Goal: Check status: Check status

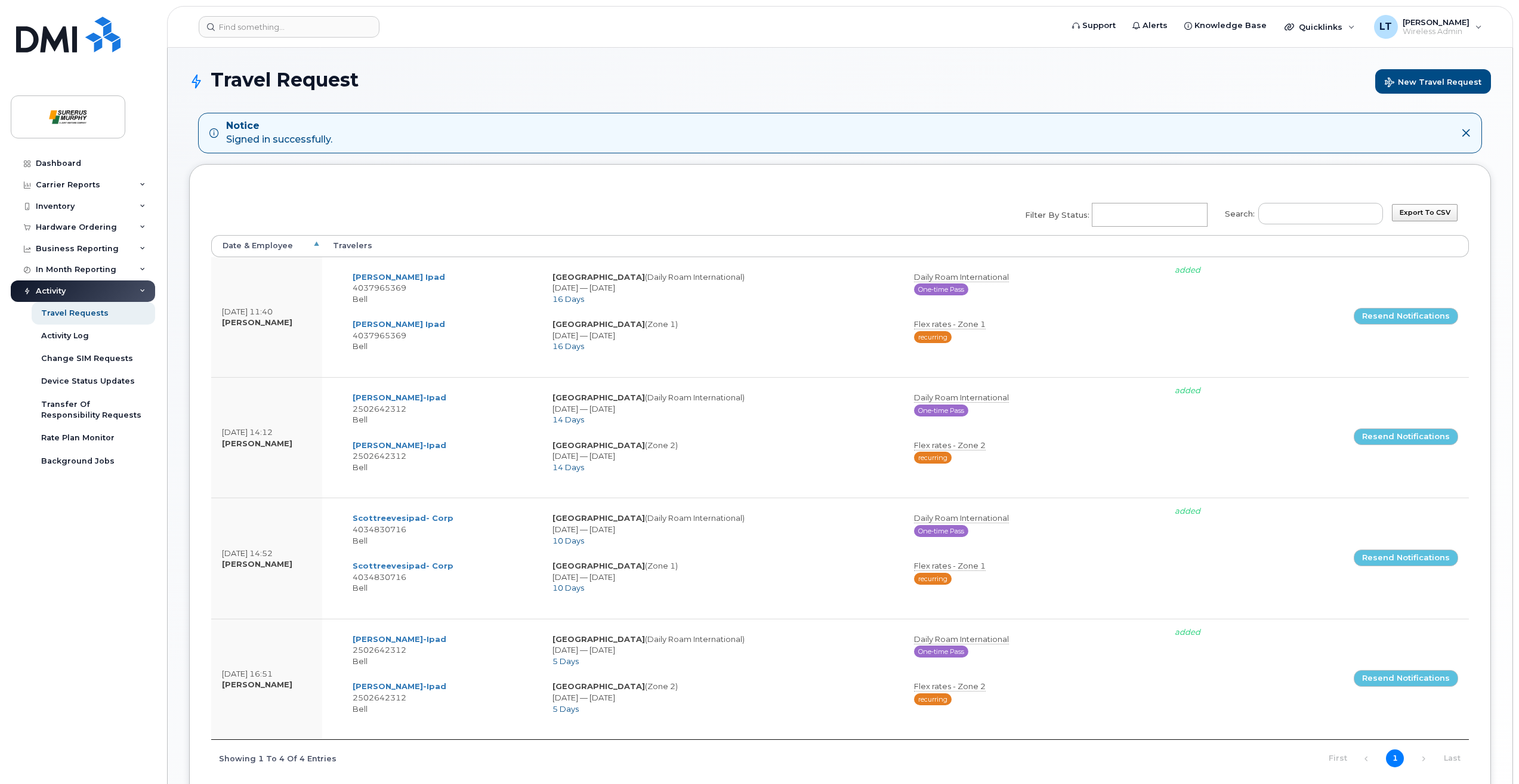
select select
click at [91, 230] on div "Hardware Ordering" at bounding box center [76, 227] width 81 height 10
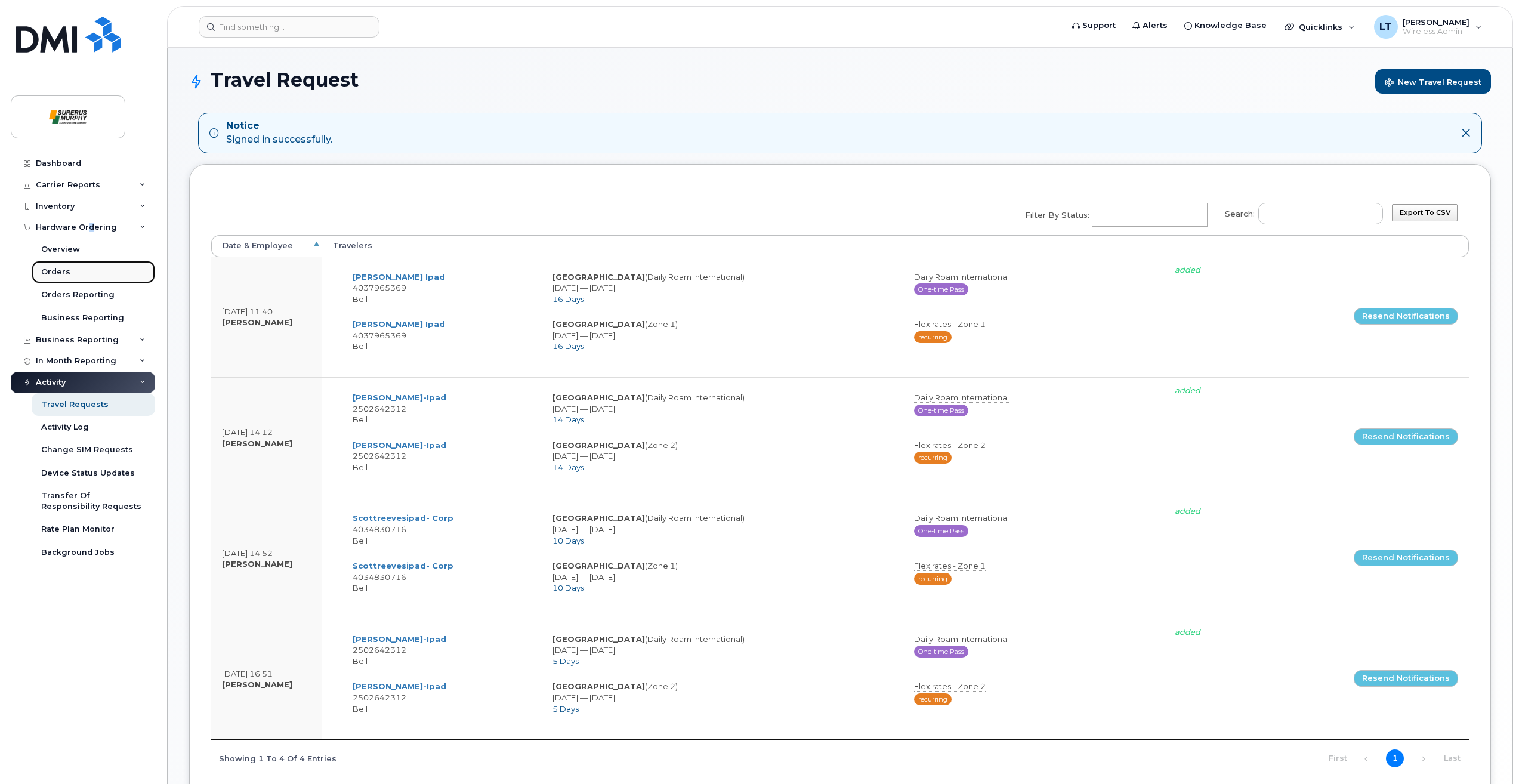
drag, startPoint x: 91, startPoint y: 230, endPoint x: 57, endPoint y: 271, distance: 53.3
click at [57, 271] on div "Orders" at bounding box center [55, 272] width 29 height 10
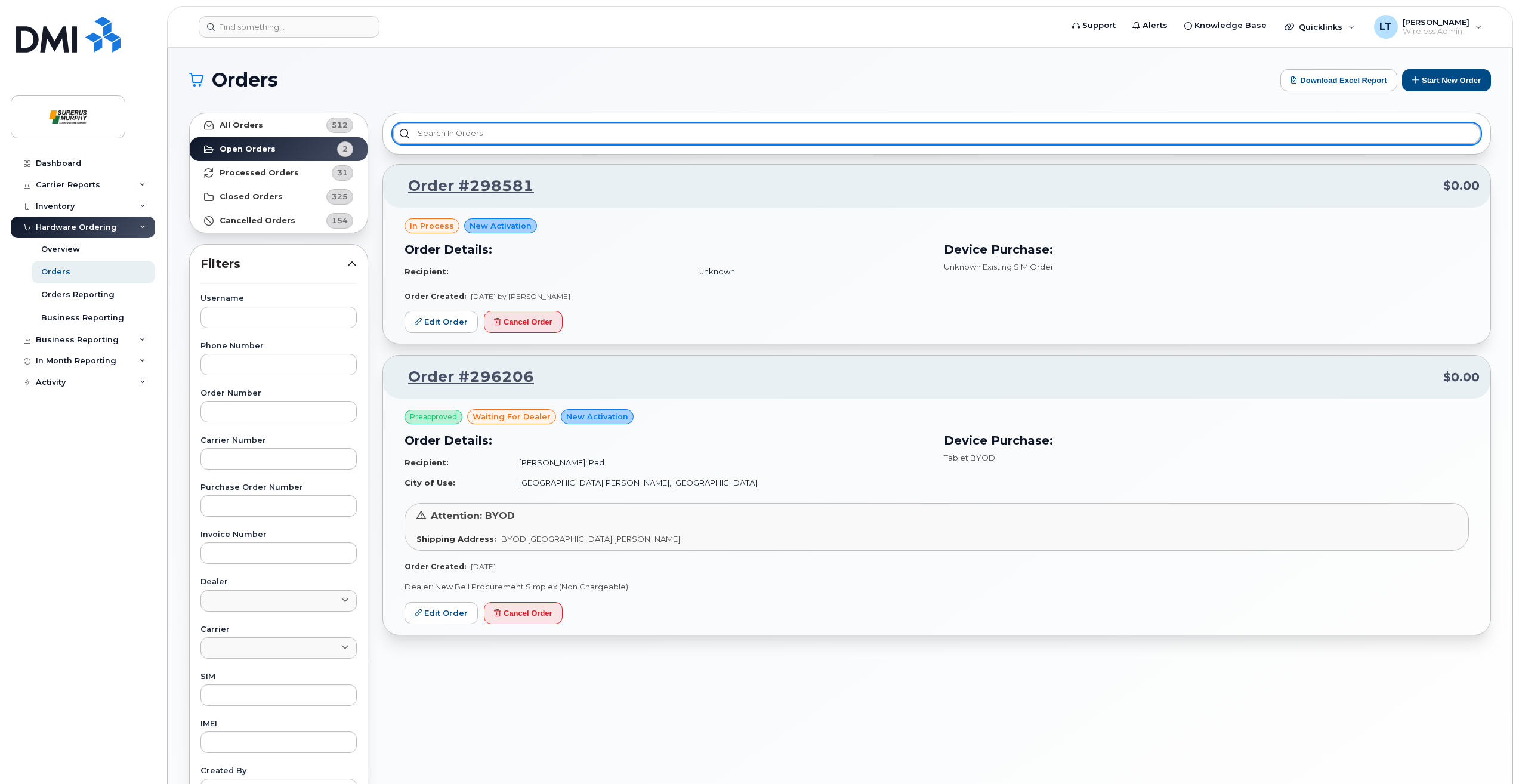
click at [1083, 122] on input "text" at bounding box center [937, 133] width 1088 height 22
type input "d"
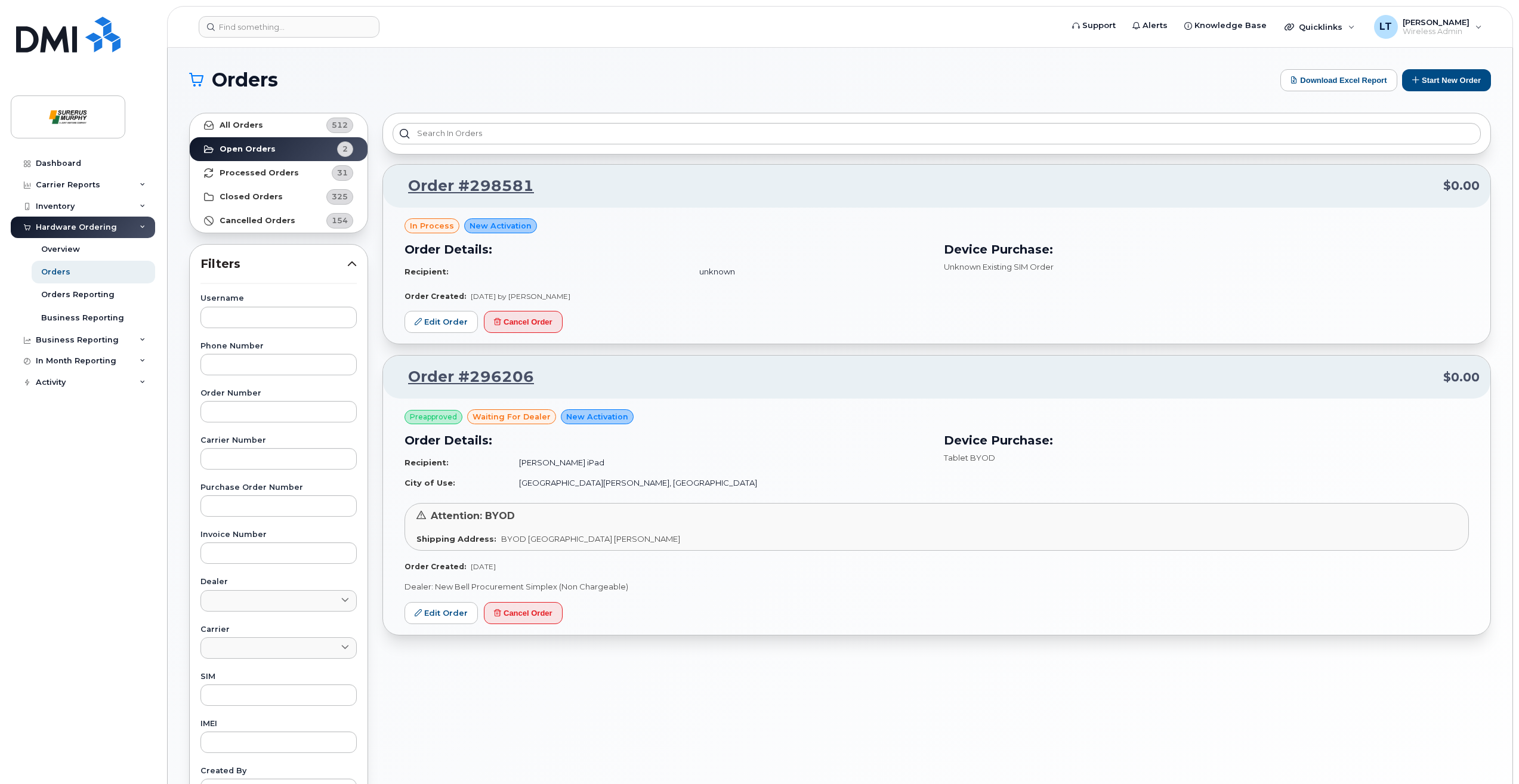
click at [346, 38] on header "Support Alerts Knowledge Base Quicklinks Suspend / Cancel Device Change SIM Car…" at bounding box center [840, 27] width 1346 height 42
click at [346, 31] on input at bounding box center [289, 26] width 181 height 22
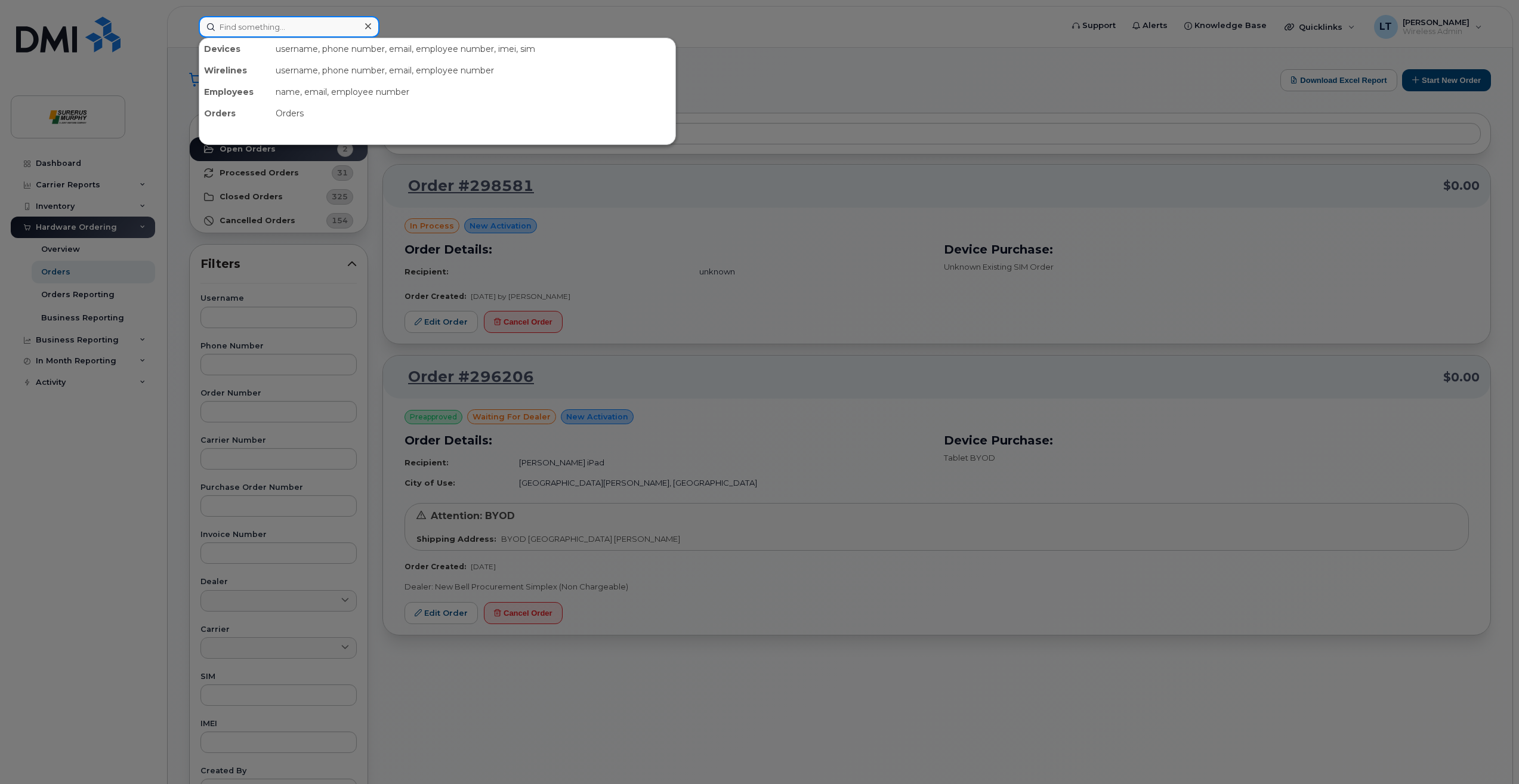
paste input "DN7J5FH7KL"
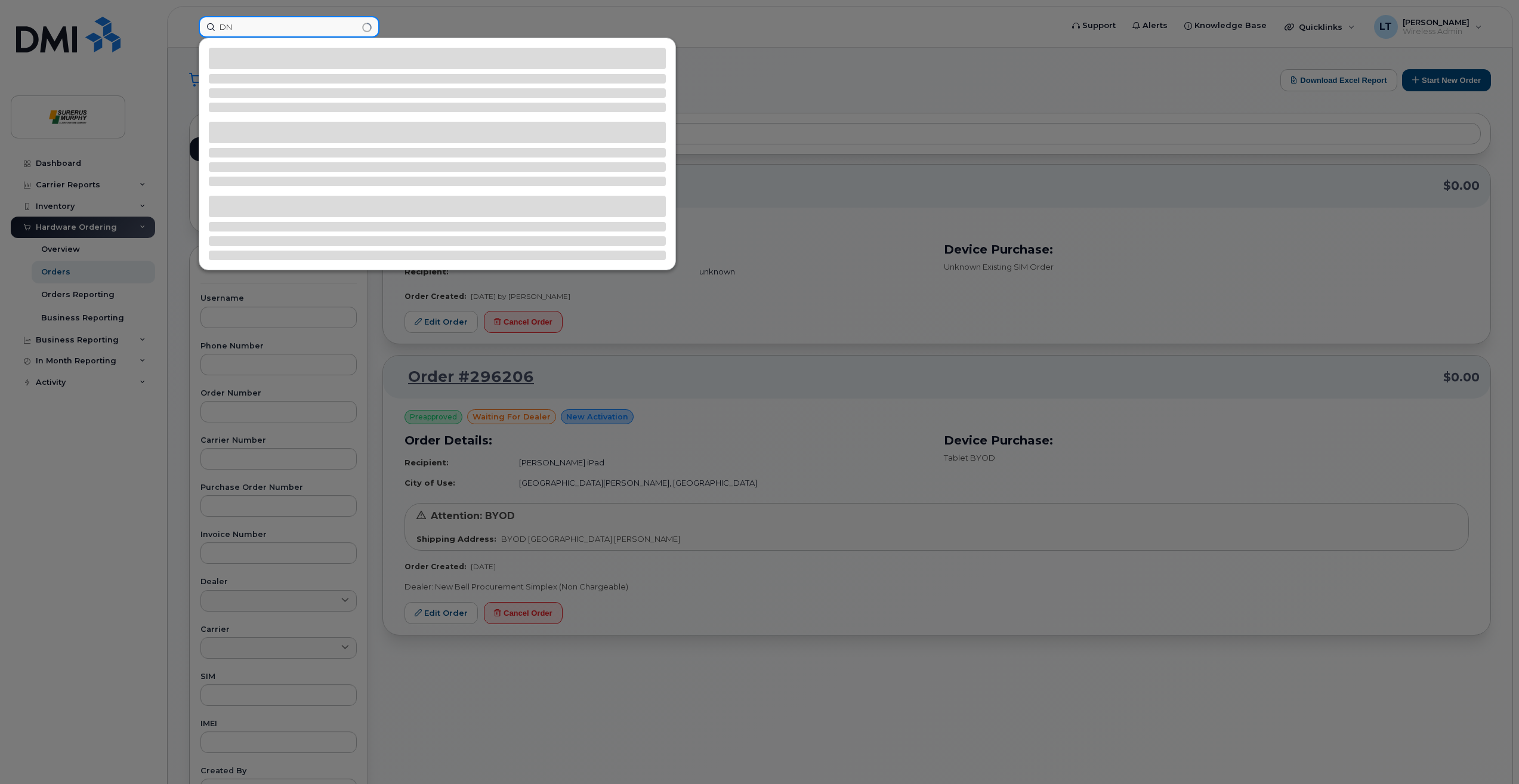
type input "D"
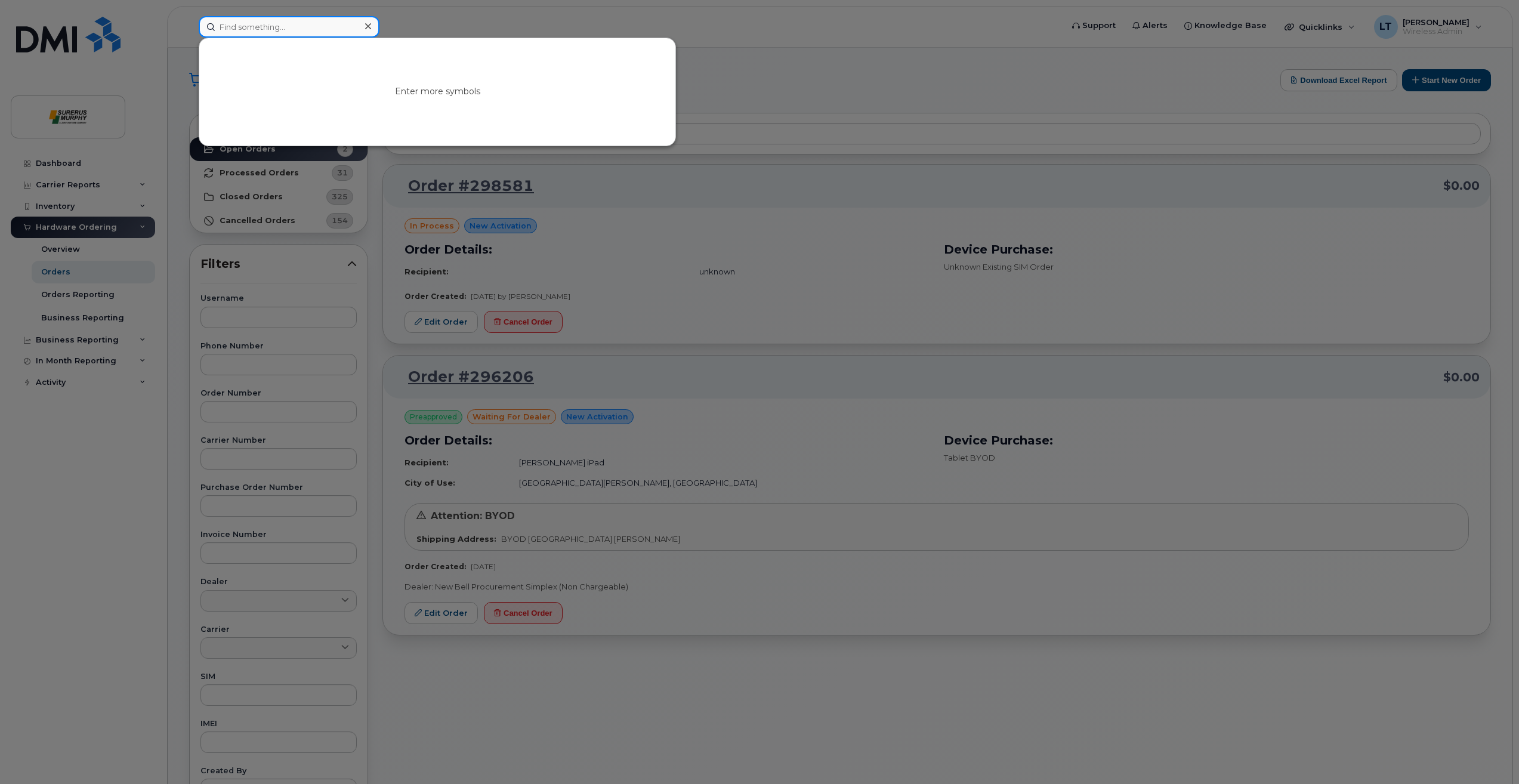
paste input "356635356476963"
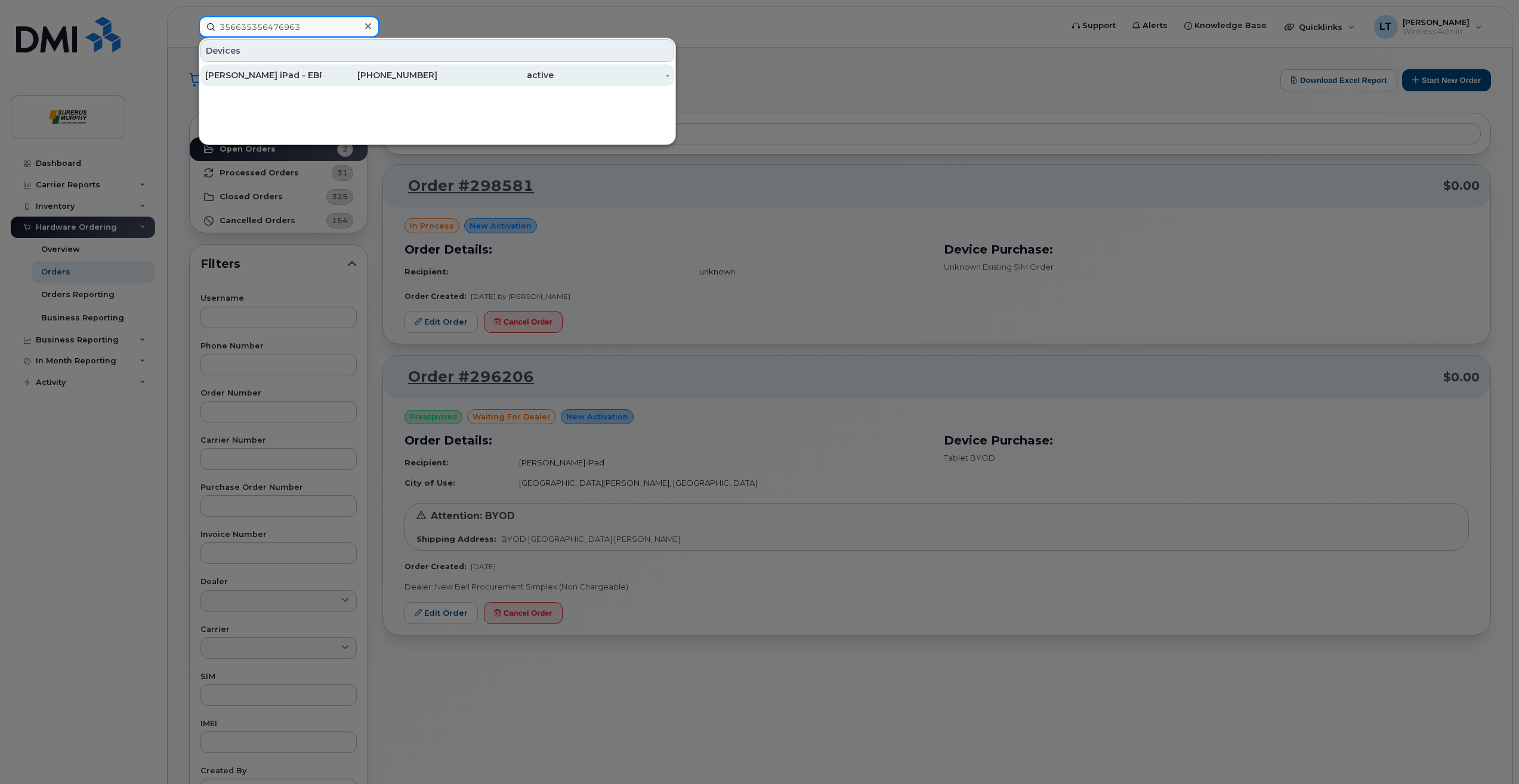
type input "356635356476963"
click at [271, 74] on div "[PERSON_NAME] iPad - EBRT" at bounding box center [263, 75] width 116 height 12
